Goal: Download file/media

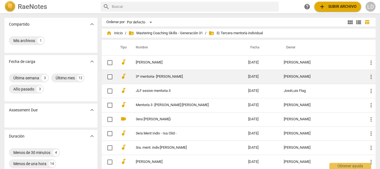
click at [161, 76] on link "3º mentoria- [PERSON_NAME]" at bounding box center [182, 76] width 92 height 4
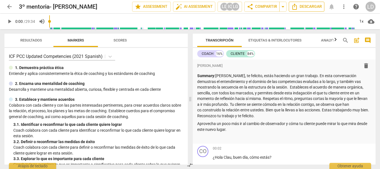
click at [304, 8] on span "Descargar" at bounding box center [306, 6] width 31 height 7
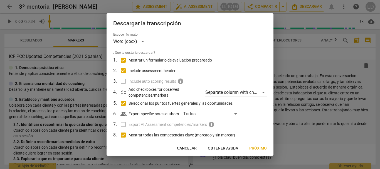
click at [256, 149] on span "Próximo" at bounding box center [258, 148] width 18 height 6
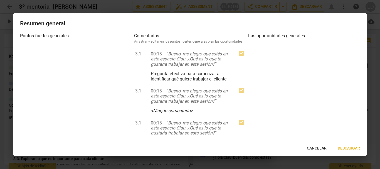
click at [345, 147] on span "Descargar" at bounding box center [348, 148] width 22 height 6
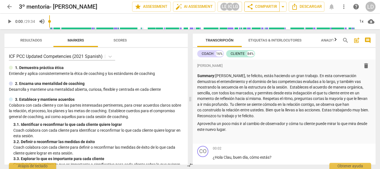
click at [267, 7] on span "share Compartir" at bounding box center [261, 6] width 30 height 7
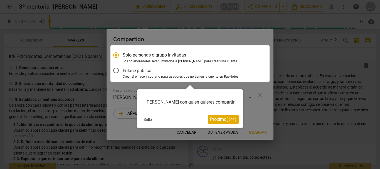
click at [151, 117] on button "Saltar" at bounding box center [148, 119] width 15 height 8
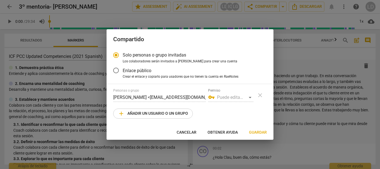
click at [250, 96] on div "vpn_key Puede editar/compartir" at bounding box center [230, 97] width 45 height 9
click at [251, 98] on div "vpn_key Puede editar/compartir" at bounding box center [230, 97] width 45 height 9
click at [259, 134] on span "Guardar" at bounding box center [258, 132] width 18 height 6
radio input "false"
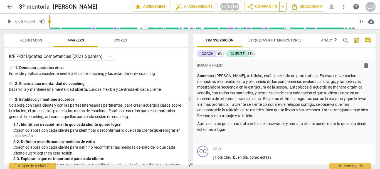
click at [281, 7] on span "arrow_drop_down" at bounding box center [282, 6] width 7 height 7
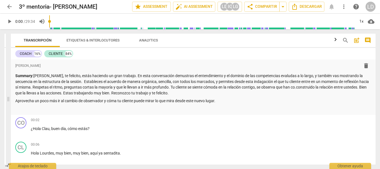
drag, startPoint x: 189, startPoint y: 99, endPoint x: 7, endPoint y: 111, distance: 182.1
click at [7, 111] on span at bounding box center [8, 98] width 3 height 139
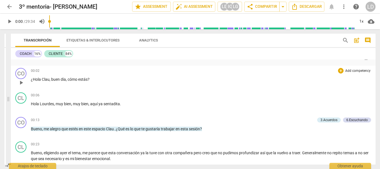
scroll to position [56, 0]
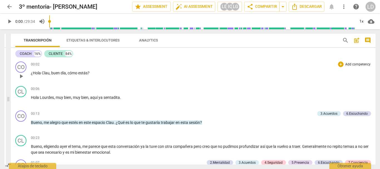
drag, startPoint x: 15, startPoint y: 59, endPoint x: 101, endPoint y: 67, distance: 86.5
click at [101, 67] on div "COACH 16% CLIENTE 84% format_bold format_list_bulleted [PERSON_NAME] delete Sum…" at bounding box center [193, 106] width 364 height 116
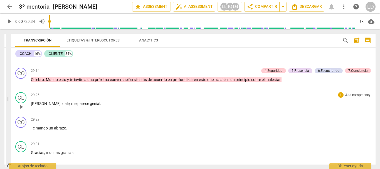
scroll to position [1603, 0]
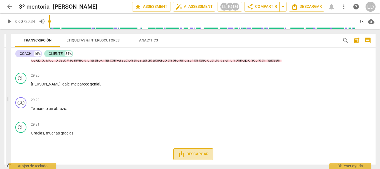
click at [203, 156] on span "Descargar" at bounding box center [193, 154] width 31 height 7
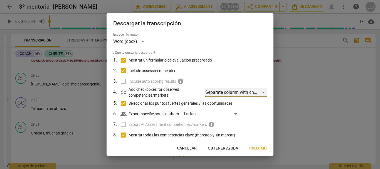
click at [261, 92] on div "Separate column with check marks" at bounding box center [235, 92] width 61 height 9
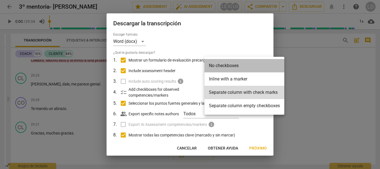
click at [249, 66] on li "No checkboxes" at bounding box center [244, 65] width 80 height 13
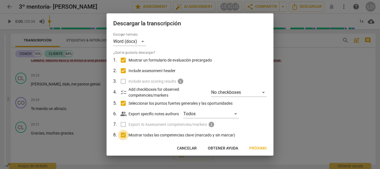
click at [122, 134] on input "Mostrar todas las competencias clave (marcado y sin marcar)" at bounding box center [123, 134] width 11 height 11
checkbox input "false"
click at [256, 148] on span "Próximo" at bounding box center [258, 148] width 18 height 6
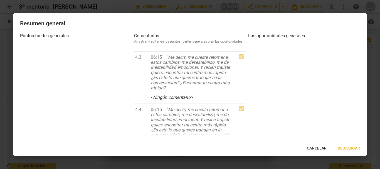
scroll to position [1584, 0]
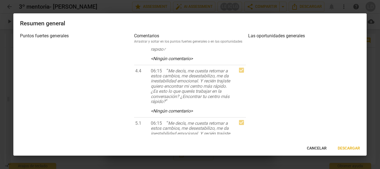
click at [320, 147] on span "Cancelar" at bounding box center [316, 148] width 20 height 6
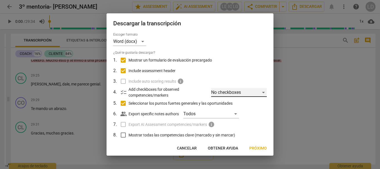
click at [259, 92] on div "No checkboxes" at bounding box center [239, 92] width 56 height 9
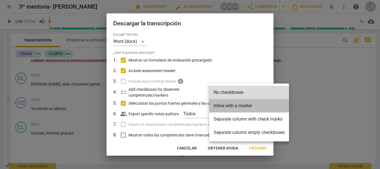
click at [255, 106] on li "Inline with a marker" at bounding box center [249, 105] width 80 height 13
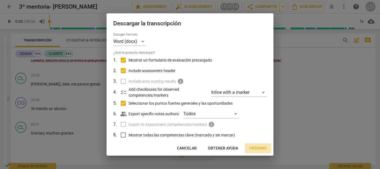
click at [251, 146] on span "Próximo" at bounding box center [258, 148] width 18 height 6
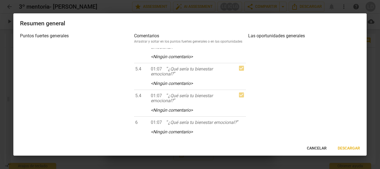
scroll to position [417, 0]
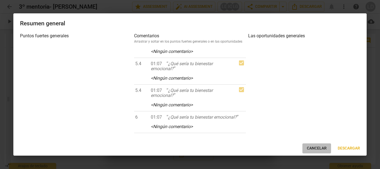
click at [312, 145] on button "Cancelar" at bounding box center [316, 148] width 29 height 10
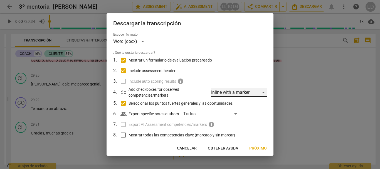
click at [261, 93] on div "Inline with a marker" at bounding box center [239, 92] width 56 height 9
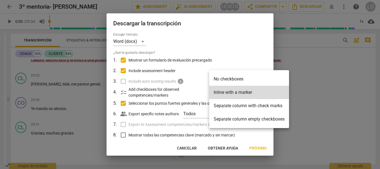
click at [260, 106] on li "Separate column with check marks" at bounding box center [249, 105] width 80 height 13
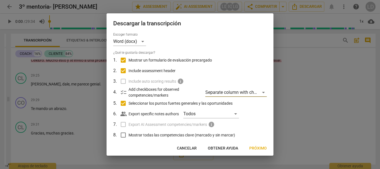
click at [253, 146] on span "Próximo" at bounding box center [258, 148] width 18 height 6
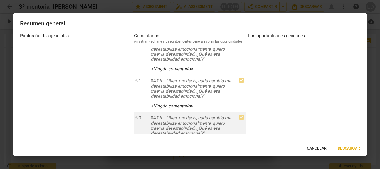
scroll to position [1056, 0]
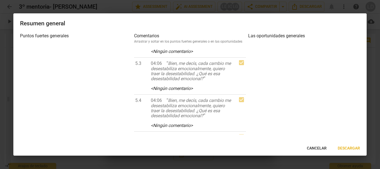
drag, startPoint x: 320, startPoint y: 148, endPoint x: 304, endPoint y: 141, distance: 18.0
click at [320, 148] on span "Cancelar" at bounding box center [316, 148] width 20 height 6
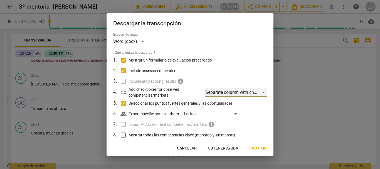
click at [260, 90] on div "Separate column with check marks" at bounding box center [235, 92] width 61 height 9
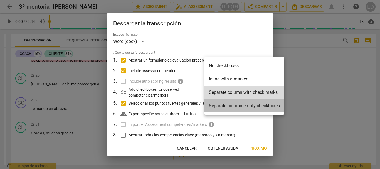
click at [259, 105] on li "Separate column empty checkboxes" at bounding box center [244, 105] width 80 height 13
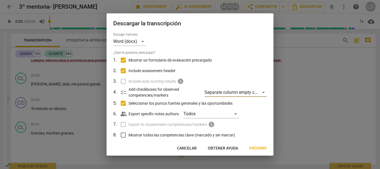
click at [259, 146] on span "Próximo" at bounding box center [258, 148] width 18 height 6
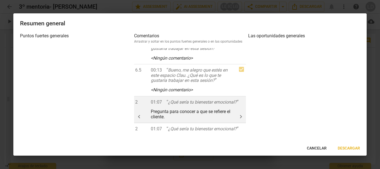
scroll to position [83, 0]
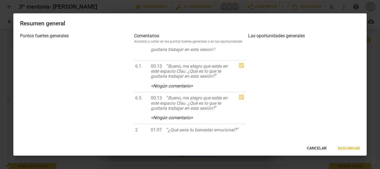
click at [316, 147] on span "Cancelar" at bounding box center [316, 148] width 20 height 6
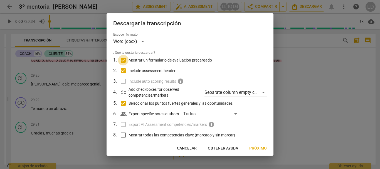
drag, startPoint x: 124, startPoint y: 59, endPoint x: 132, endPoint y: 66, distance: 10.4
click at [124, 59] on input "Mostrar un formulario de evaluación precargado" at bounding box center [123, 60] width 11 height 11
checkbox input "false"
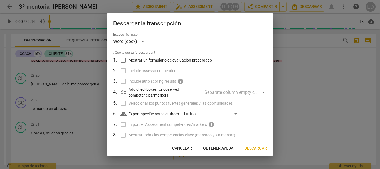
click at [258, 147] on span "Descargar" at bounding box center [255, 148] width 22 height 6
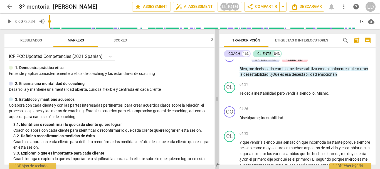
scroll to position [363, 0]
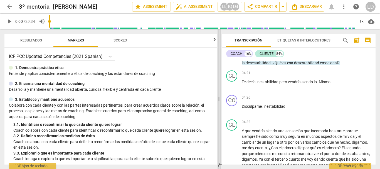
drag, startPoint x: 8, startPoint y: 98, endPoint x: 218, endPoint y: 101, distance: 210.6
click at [218, 101] on span at bounding box center [218, 98] width 3 height 139
click at [11, 21] on span "play_arrow" at bounding box center [9, 21] width 7 height 7
click at [9, 21] on span "pause" at bounding box center [9, 21] width 7 height 7
click at [9, 21] on span "play_arrow" at bounding box center [9, 21] width 7 height 7
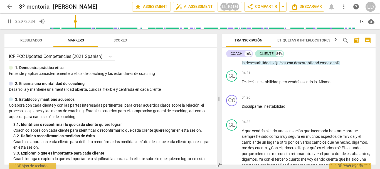
click at [5, 21] on span "pause" at bounding box center [9, 21] width 10 height 7
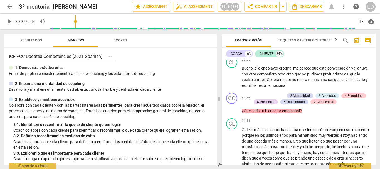
scroll to position [196, 0]
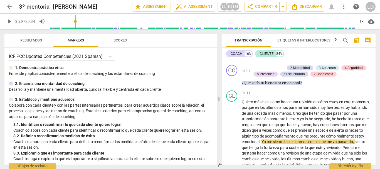
type input "150"
